Goal: Book appointment/travel/reservation

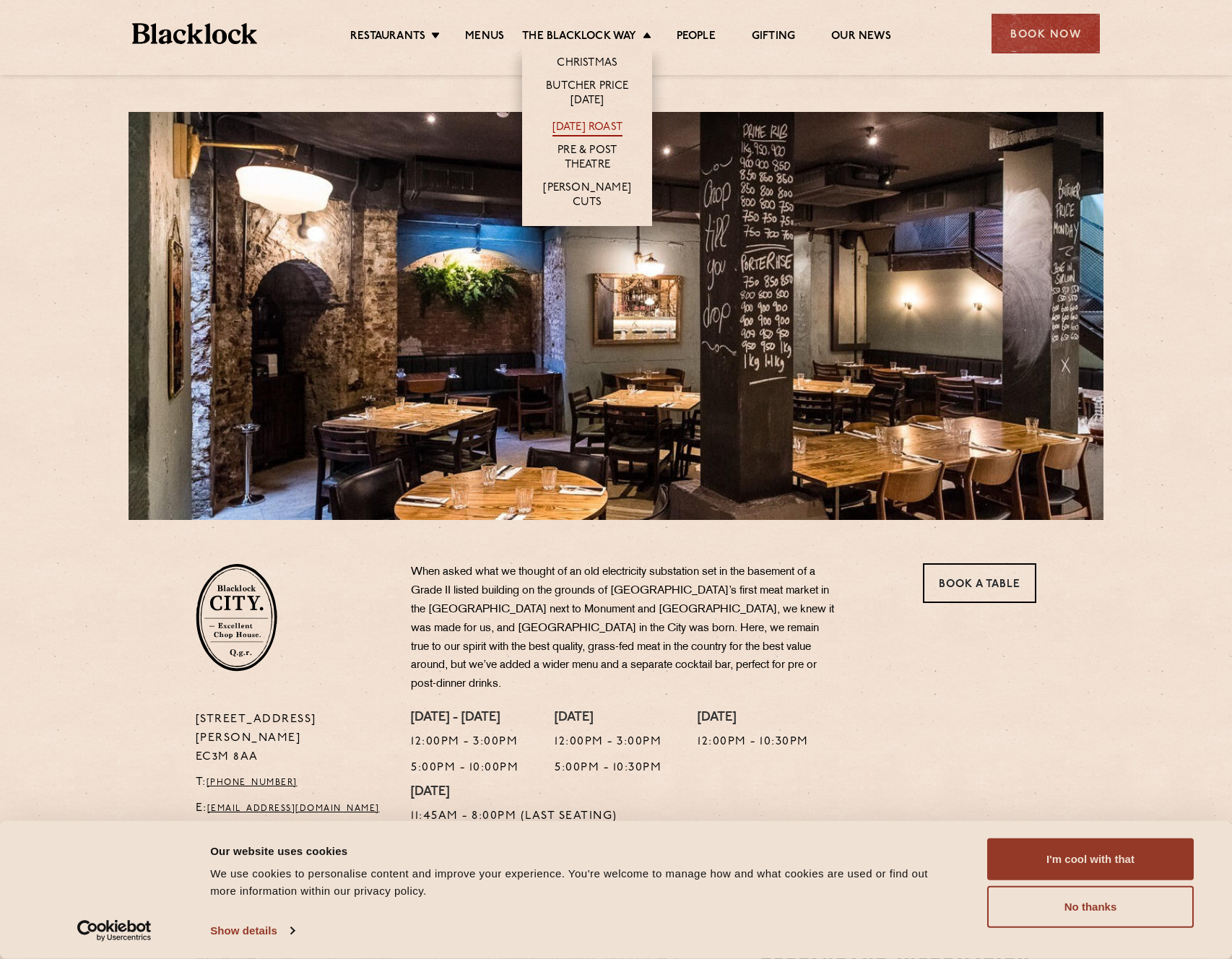
click at [603, 125] on link "[DATE] Roast" at bounding box center [588, 128] width 70 height 16
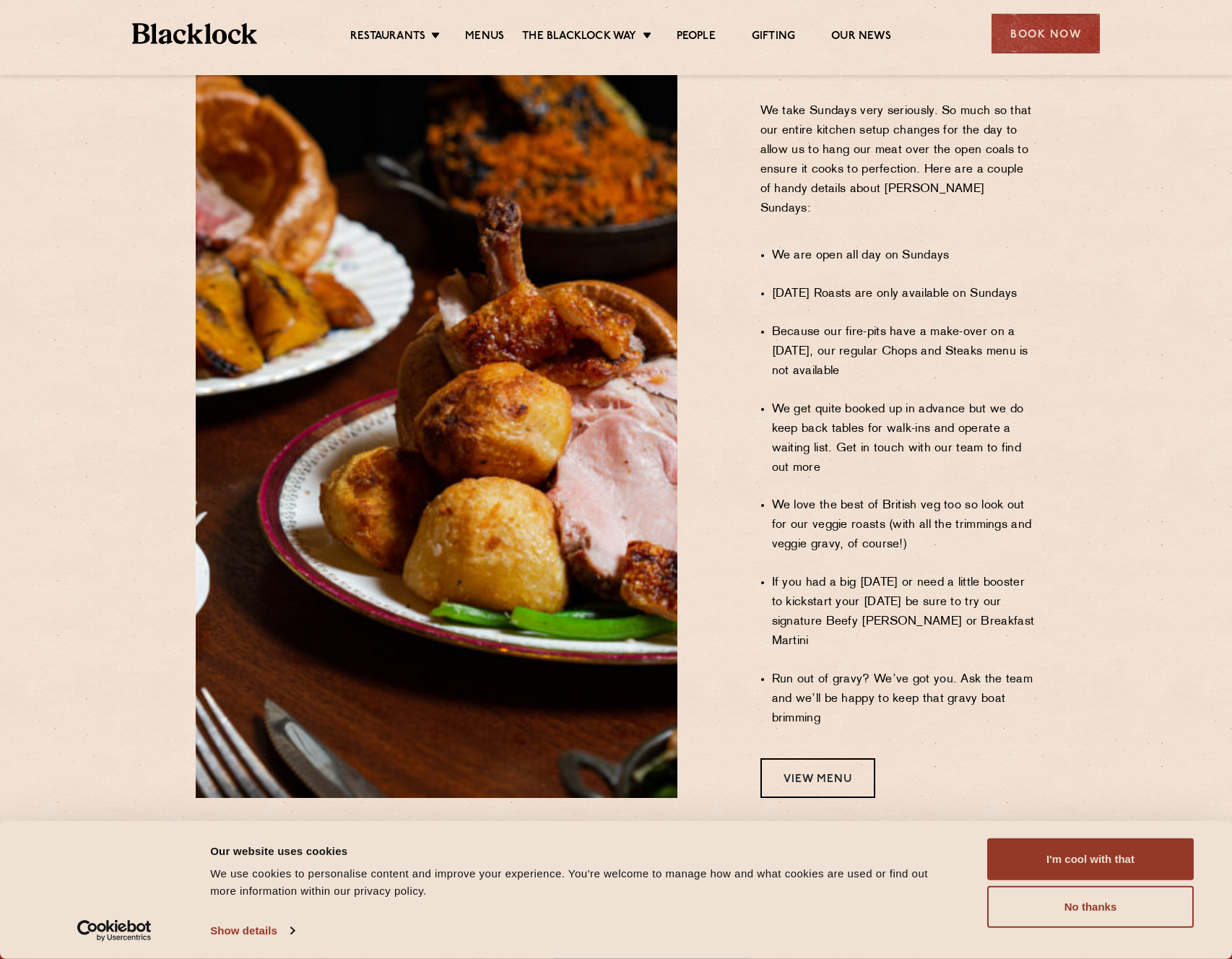
scroll to position [867, 0]
click at [1050, 39] on div "Book Now" at bounding box center [1046, 33] width 108 height 39
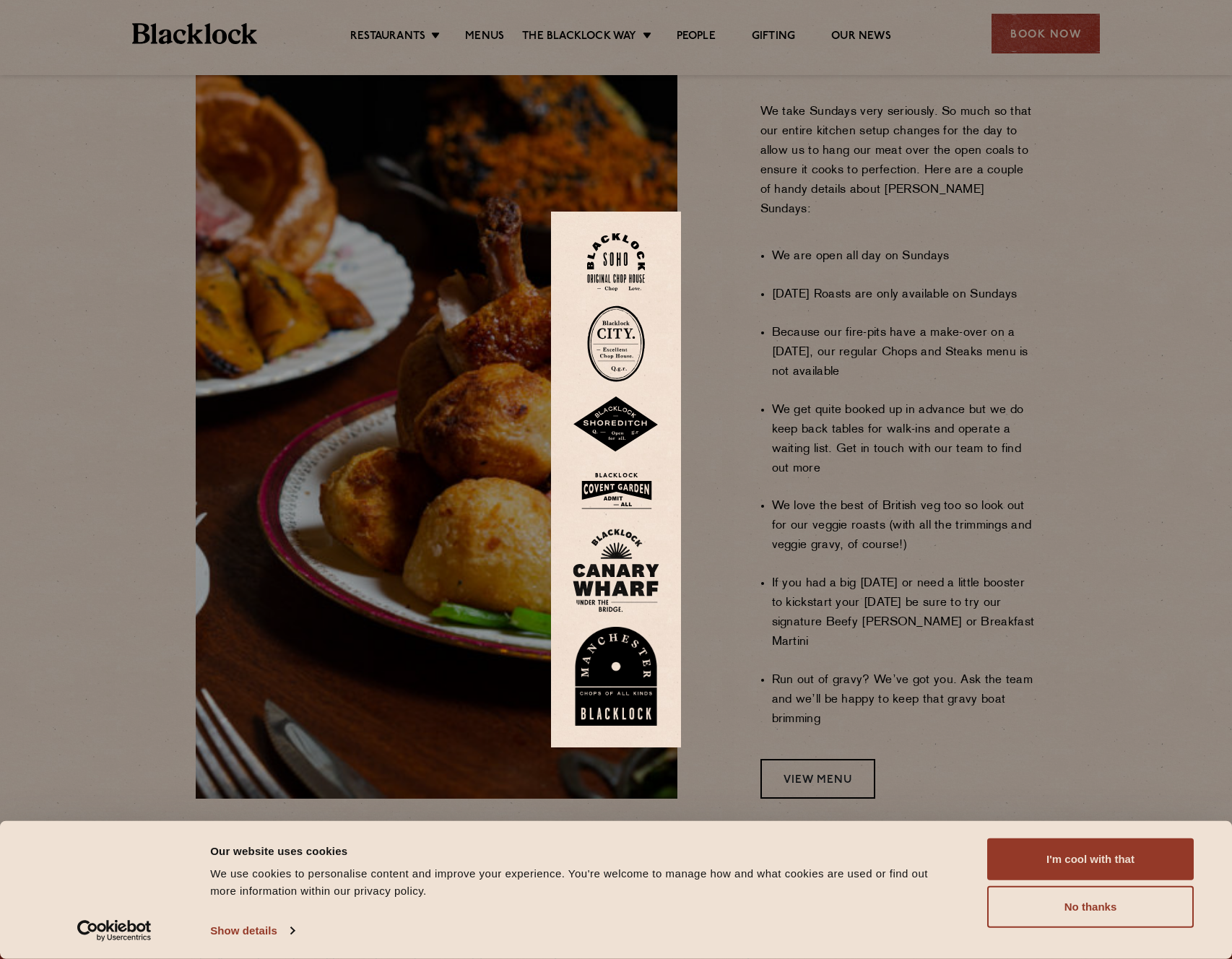
click at [614, 346] on img at bounding box center [616, 344] width 58 height 77
